Goal: Find specific page/section: Find specific page/section

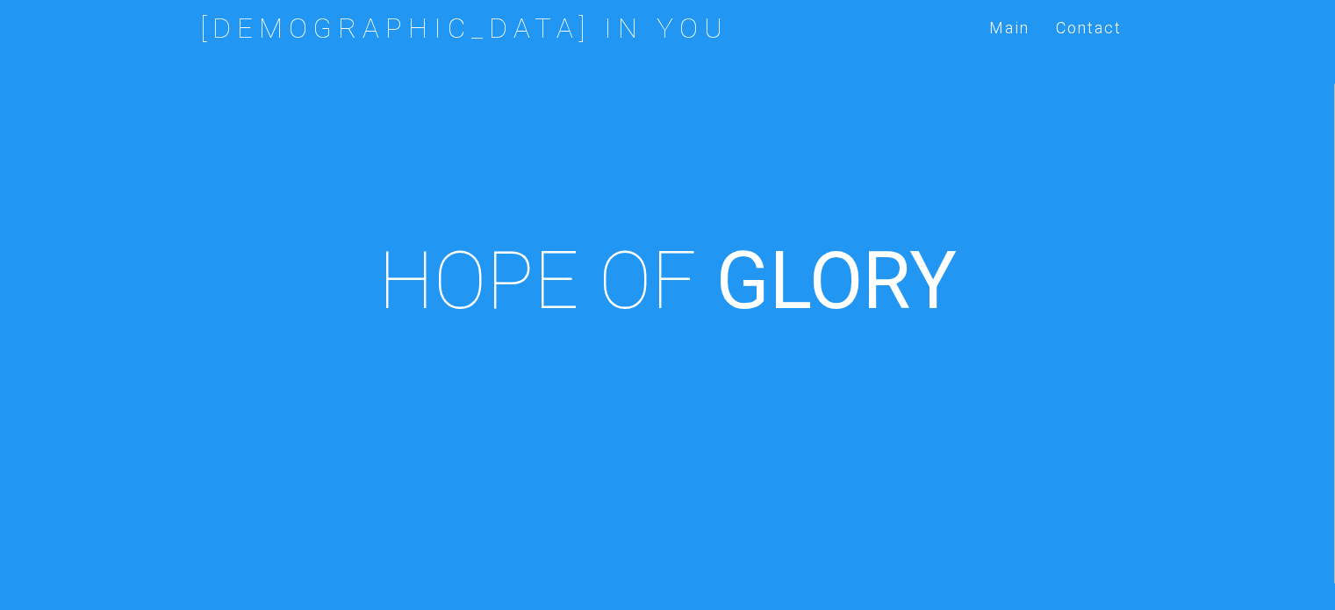
scroll to position [611, 0]
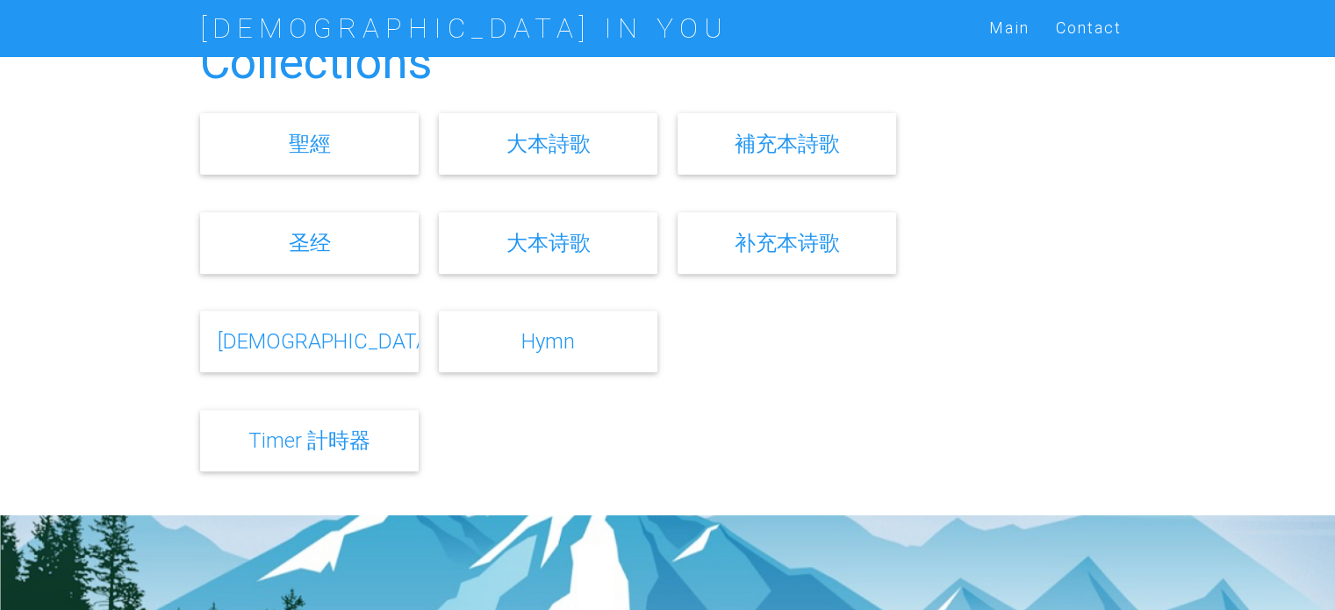
click at [772, 352] on div "[DEMOGRAPHIC_DATA] Hymn" at bounding box center [667, 345] width 954 height 82
click at [120, 111] on div "Collections 聖經 大本詩歌 補充本詩歌 圣经 大本诗歌 补充本诗歌 [DEMOGRAPHIC_DATA] Hymn" at bounding box center [667, 257] width 1335 height 515
drag, startPoint x: 102, startPoint y: 2, endPoint x: 27, endPoint y: 118, distance: 138.5
click at [27, 118] on div "Collections 聖經 大本詩歌 補充本詩歌 圣经 大本诗歌 补充本诗歌 [DEMOGRAPHIC_DATA] Hymn" at bounding box center [667, 257] width 1335 height 515
click at [536, 157] on div "大本詩歌" at bounding box center [548, 143] width 218 height 61
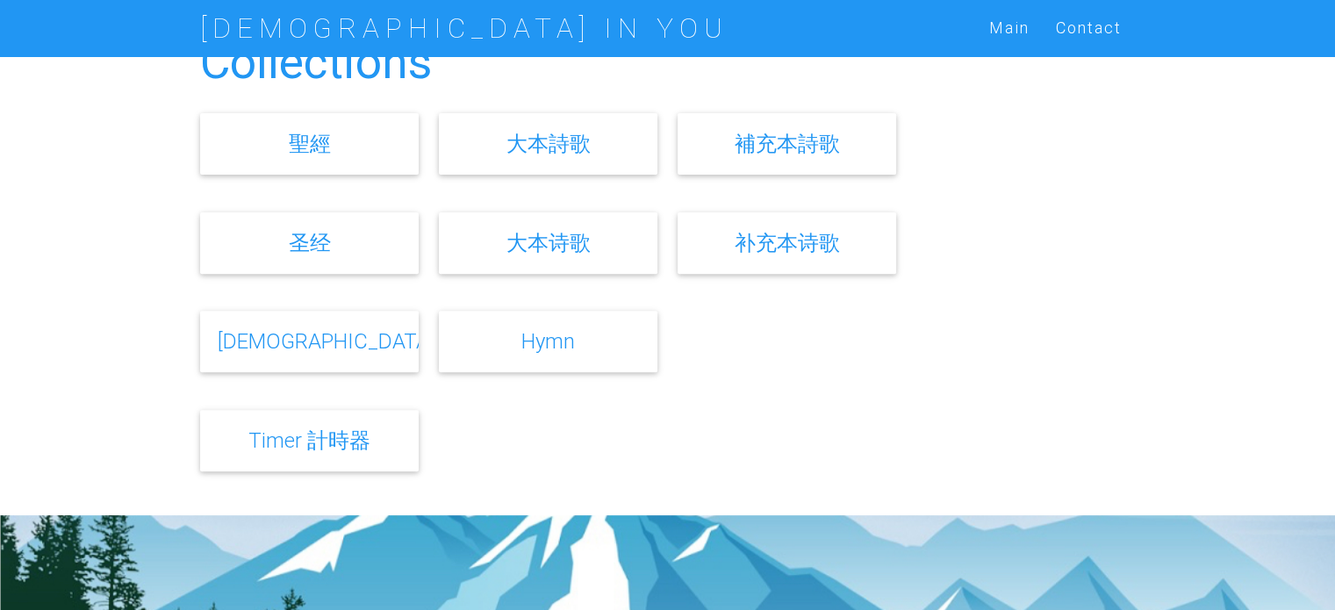
click at [534, 147] on link "大本詩歌" at bounding box center [548, 143] width 84 height 25
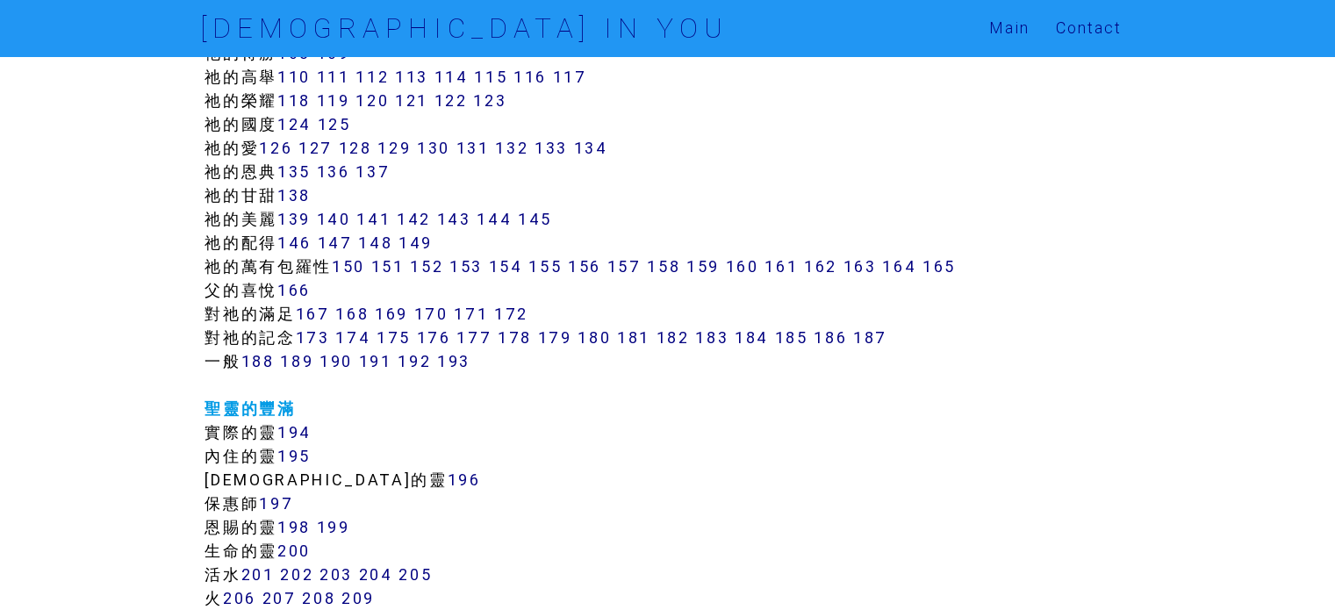
scroll to position [1242, 0]
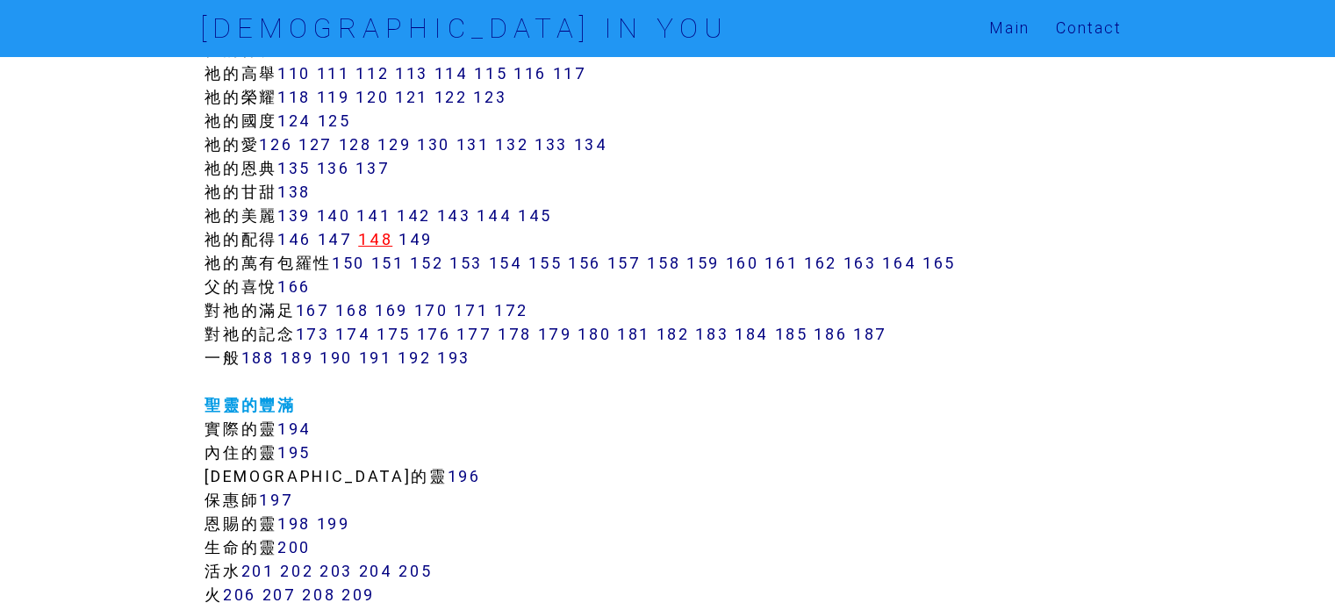
click at [380, 238] on link "148" at bounding box center [375, 239] width 34 height 20
